Goal: Transaction & Acquisition: Purchase product/service

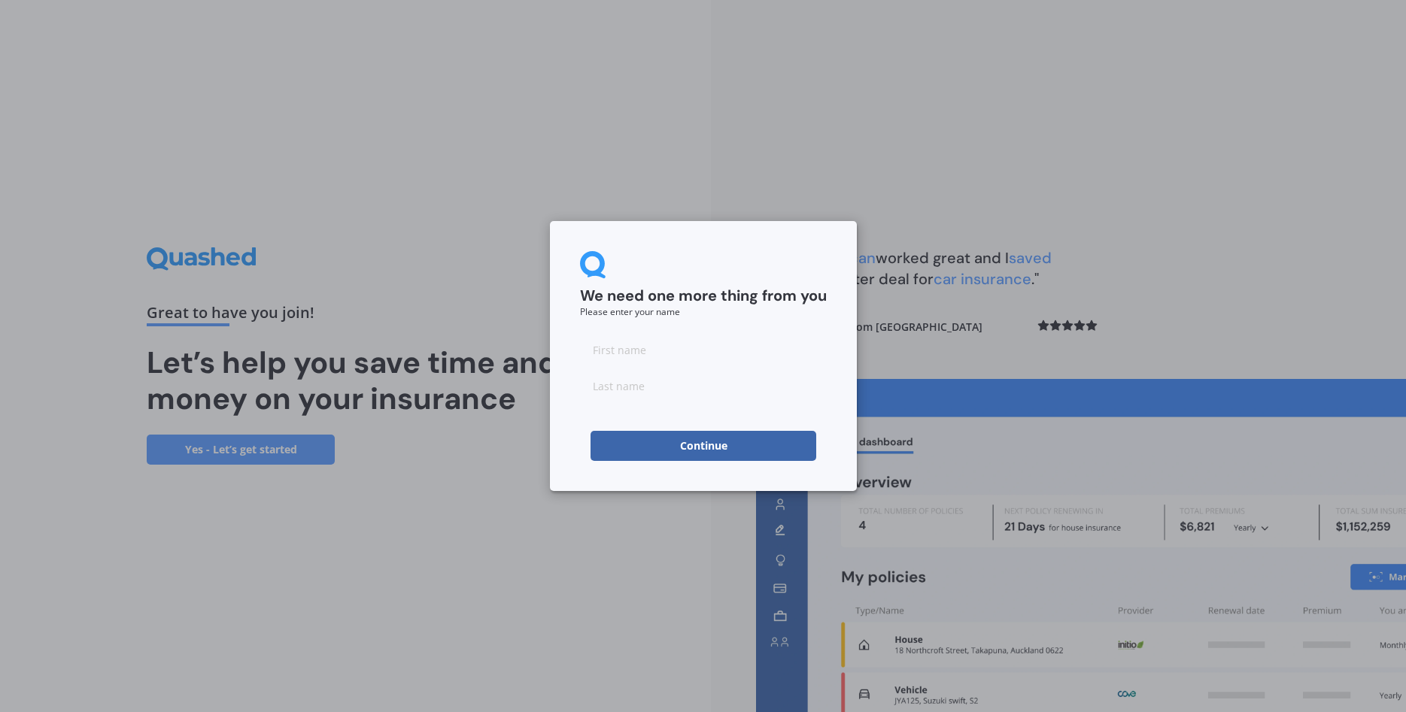
click at [614, 346] on input at bounding box center [703, 350] width 247 height 30
type input "[PERSON_NAME]"
click at [688, 430] on form "We need one more thing from you Please enter your name [PERSON_NAME]" at bounding box center [703, 356] width 247 height 210
click at [688, 445] on button "Continue" at bounding box center [704, 446] width 226 height 30
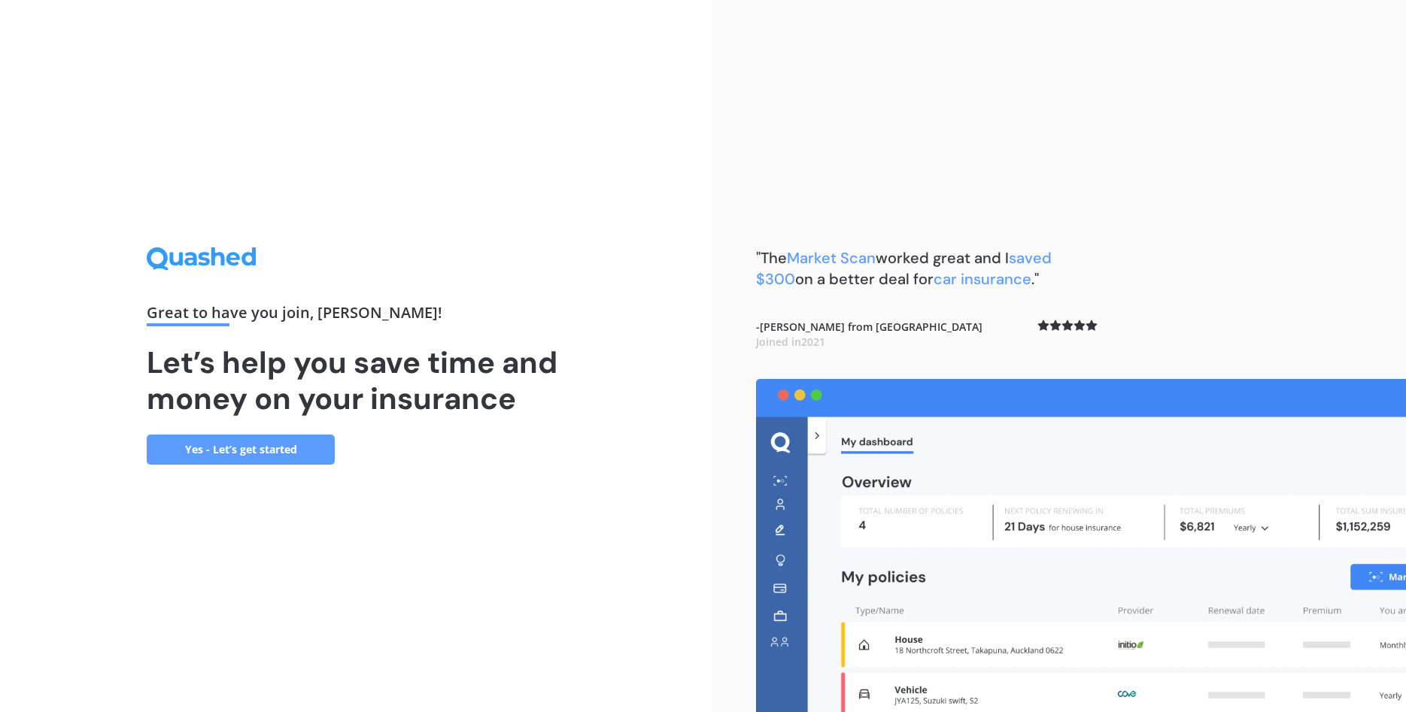
click at [232, 451] on link "Yes - Let’s get started" at bounding box center [241, 450] width 188 height 30
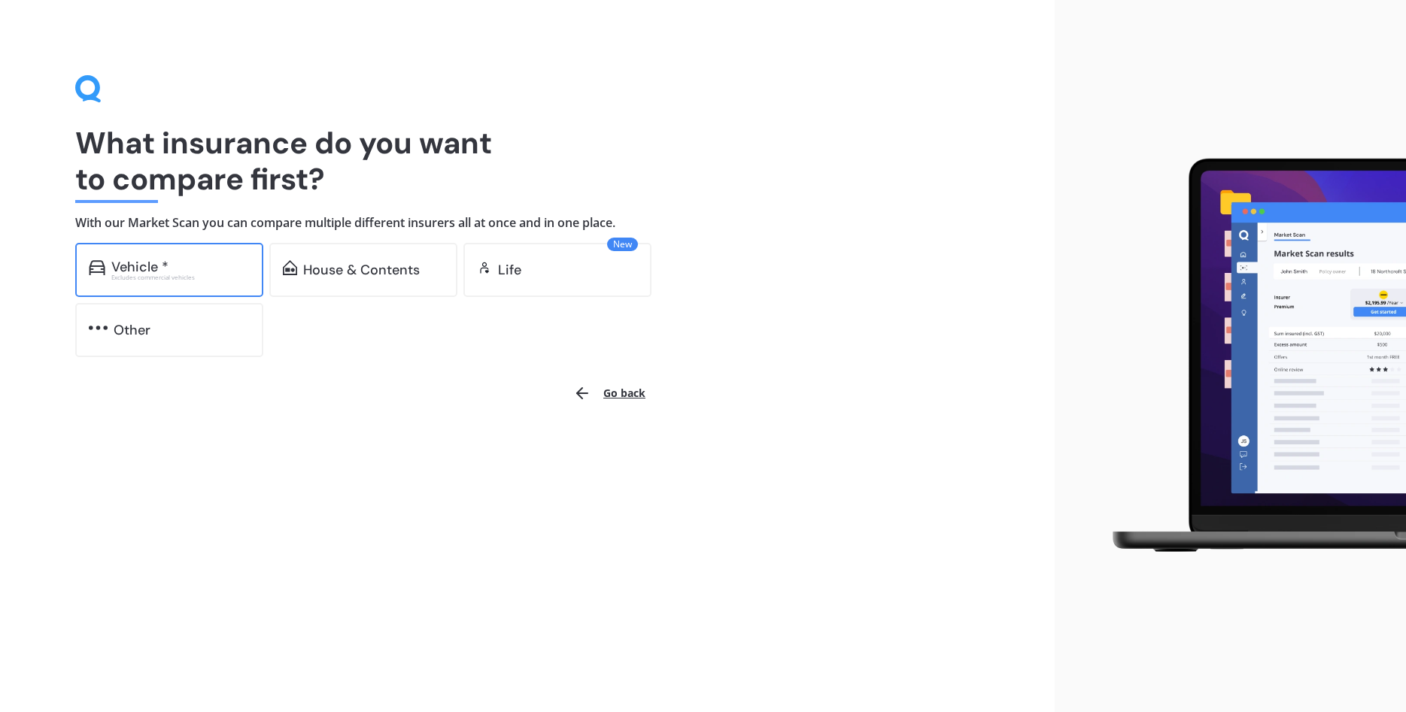
click at [143, 260] on div "Vehicle *" at bounding box center [139, 267] width 57 height 15
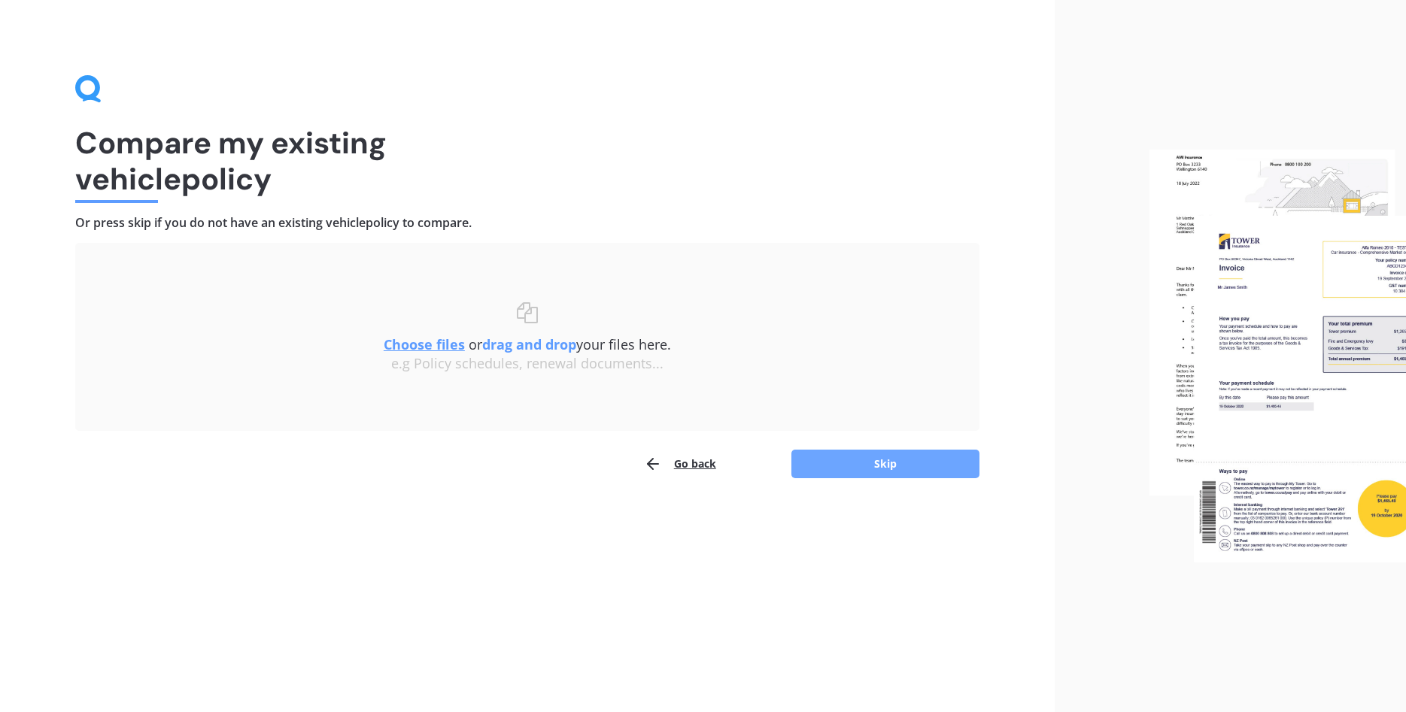
click at [861, 463] on button "Skip" at bounding box center [885, 464] width 188 height 29
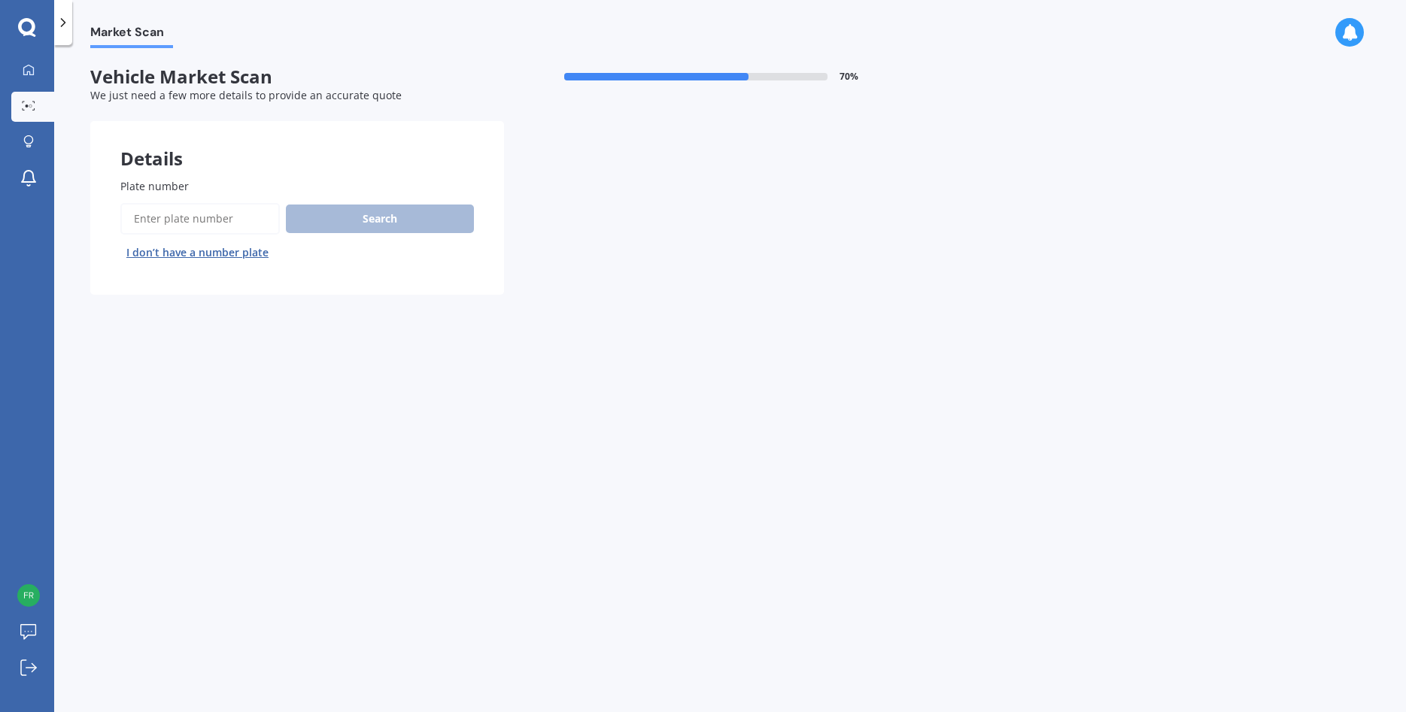
click at [143, 213] on input "Plate number" at bounding box center [199, 219] width 159 height 32
type input "NTT803"
click at [0, 0] on button "Next" at bounding box center [0, 0] width 0 height 0
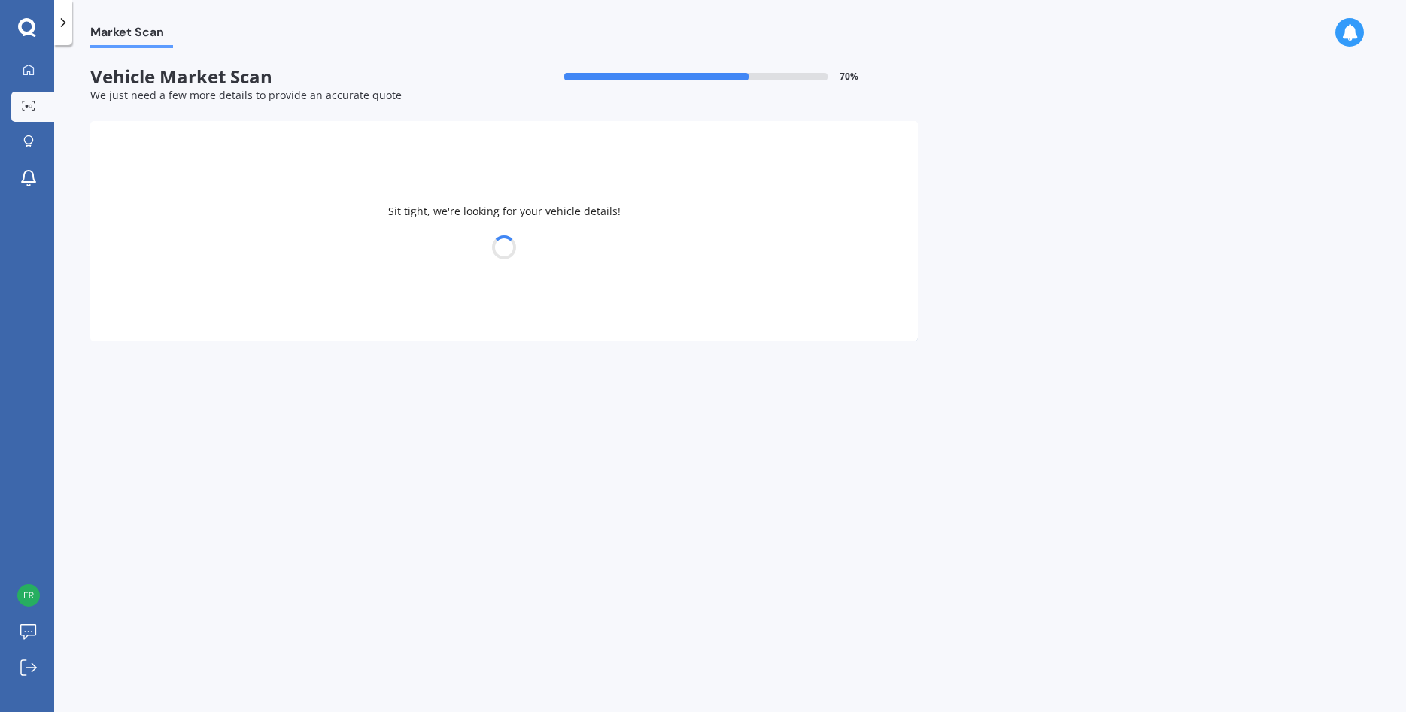
select select "HONDA"
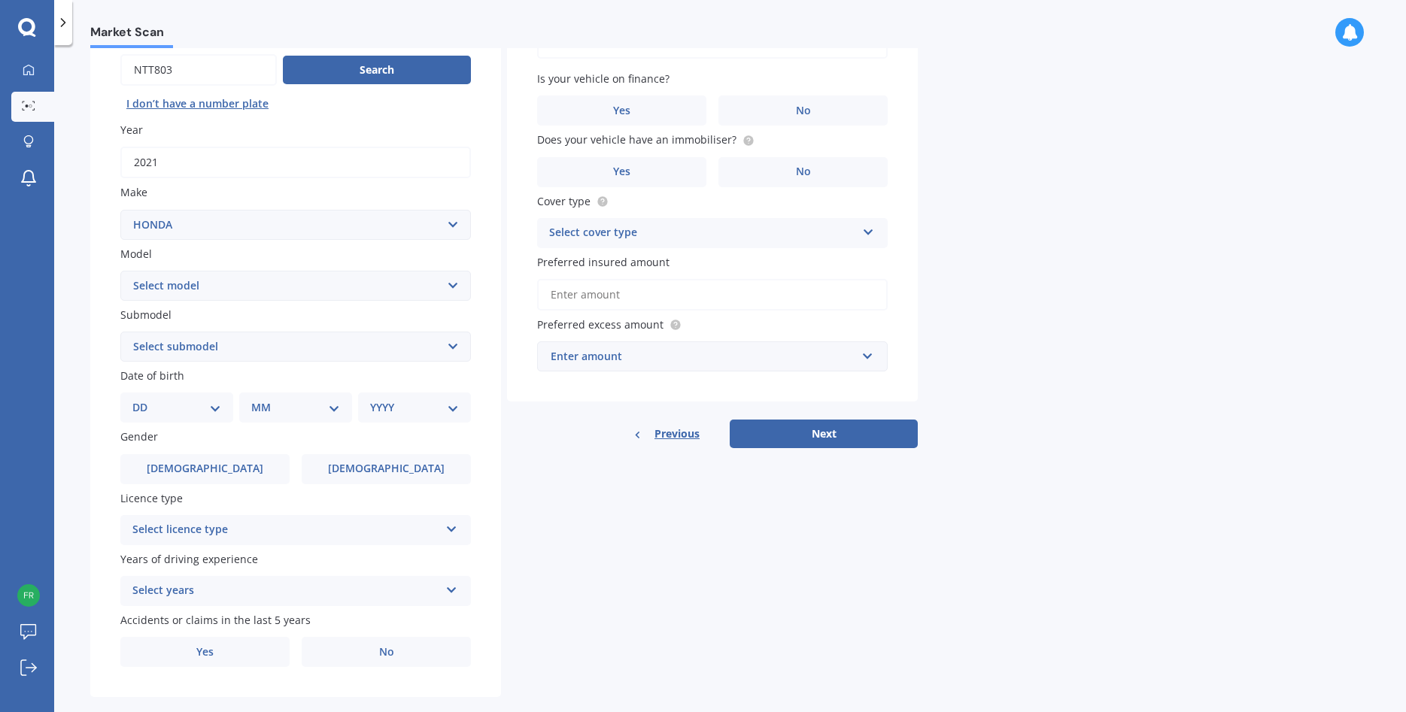
scroll to position [172, 0]
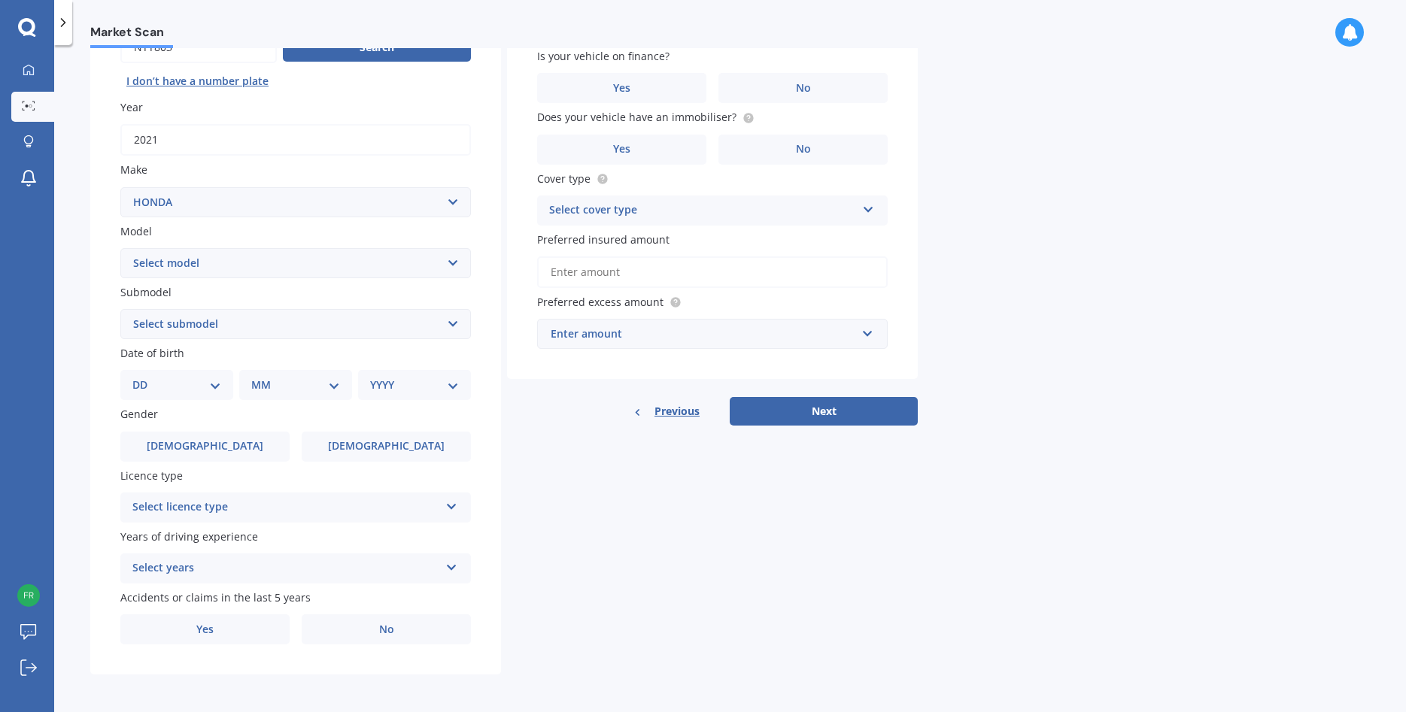
select select "CR-V"
click option "CR-V" at bounding box center [0, 0] width 0 height 0
click at [120, 309] on select "Select submodel (all other) 2WD 2WD Sport 7 1.5 2WD Touring 1.5 4WD AWD AWD Spo…" at bounding box center [295, 324] width 351 height 30
select select "SPORT 2.4"
click option "Sport 2.4" at bounding box center [0, 0] width 0 height 0
